Goal: Information Seeking & Learning: Learn about a topic

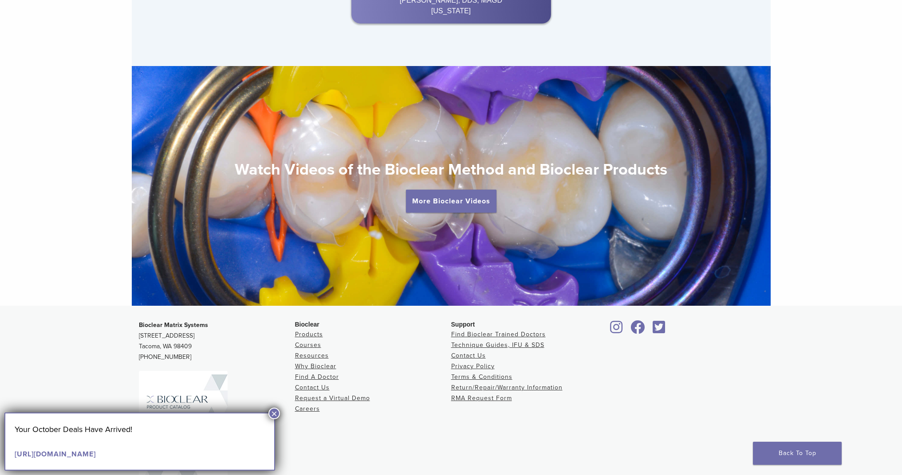
scroll to position [1593, 0]
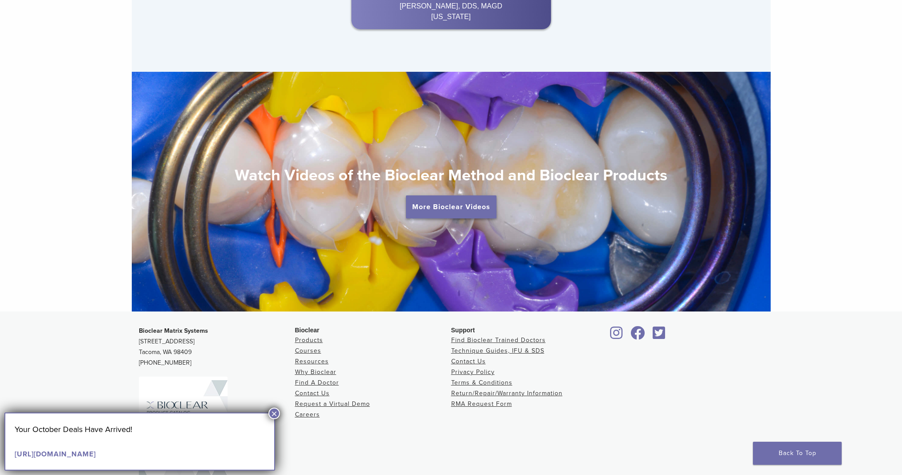
click at [431, 216] on link "More Bioclear Videos" at bounding box center [451, 207] width 90 height 23
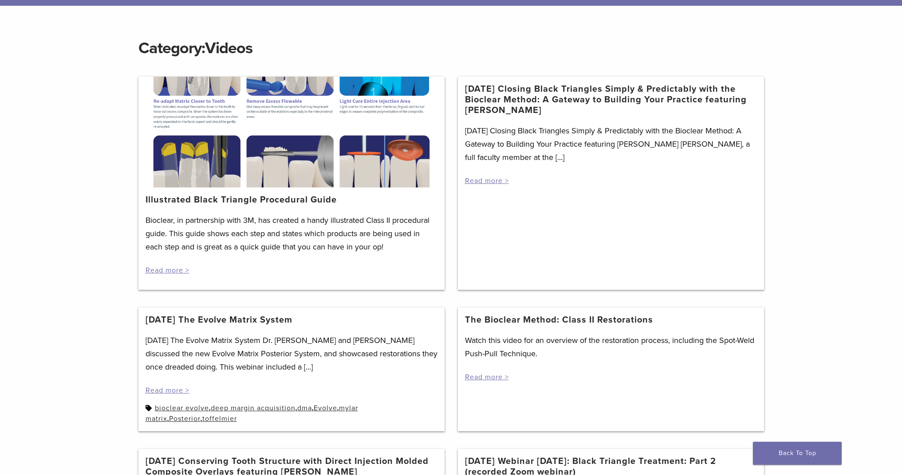
scroll to position [93, 0]
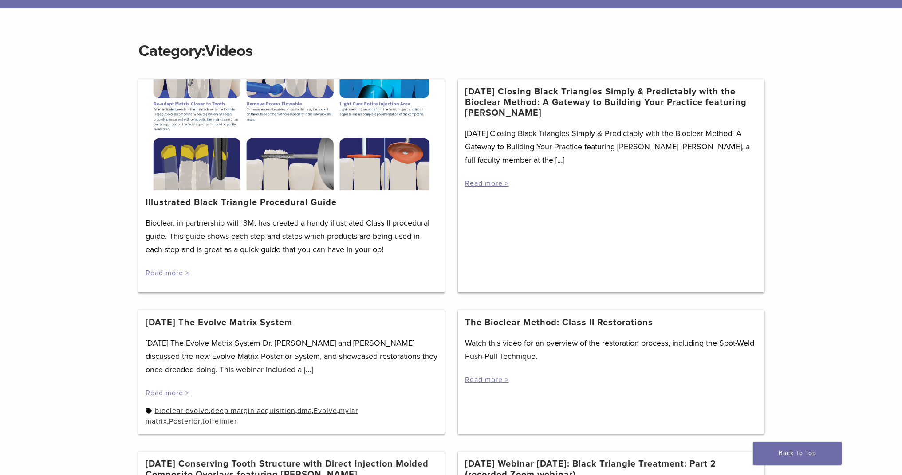
click at [291, 177] on div at bounding box center [291, 134] width 306 height 111
click at [195, 275] on div "Bioclear, in partnership with 3M, has created a handy illustrated Class II proc…" at bounding box center [291, 247] width 292 height 62
click at [175, 273] on link "Read more >" at bounding box center [167, 273] width 44 height 9
